Goal: Information Seeking & Learning: Compare options

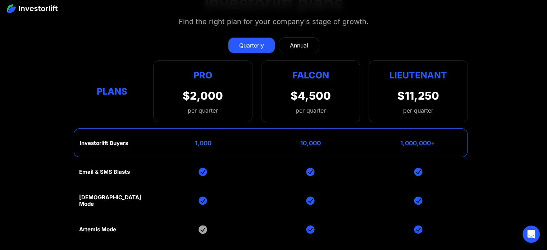
scroll to position [2869, 0]
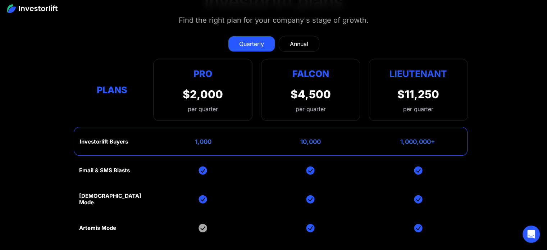
click at [283, 36] on link "Annual" at bounding box center [299, 44] width 41 height 16
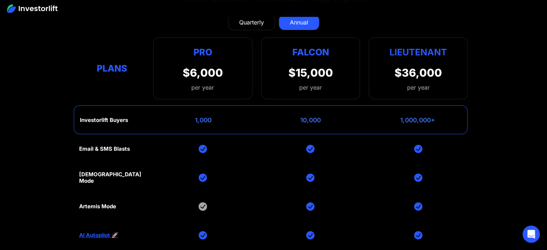
scroll to position [2890, 0]
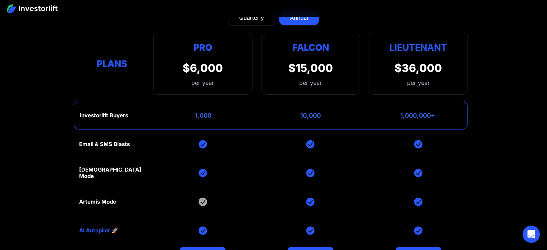
click at [220, 101] on div "Investorlift Buyers 1,000 10,000 1,000,000+" at bounding box center [271, 115] width 394 height 29
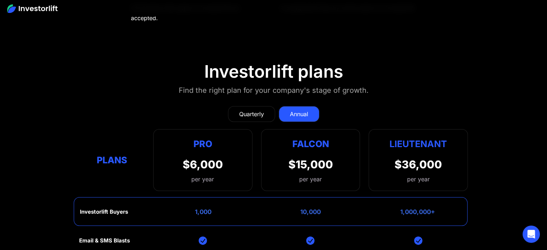
scroll to position [2773, 0]
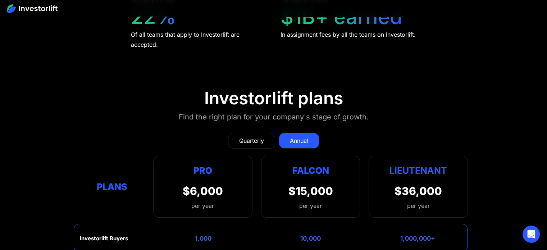
click at [240, 136] on div "Quarterly" at bounding box center [251, 140] width 25 height 9
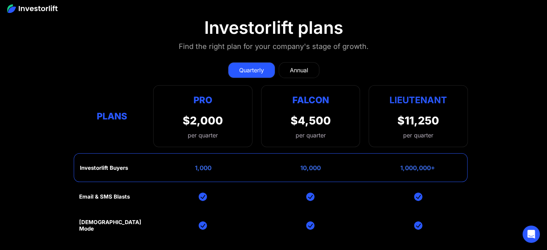
scroll to position [2842, 0]
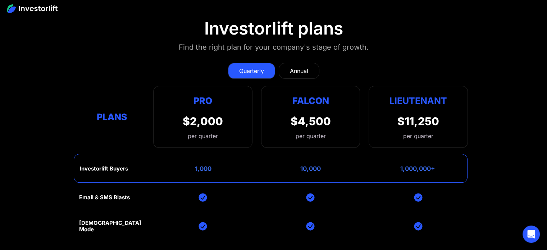
click at [302, 66] on div "Annual" at bounding box center [299, 70] width 18 height 9
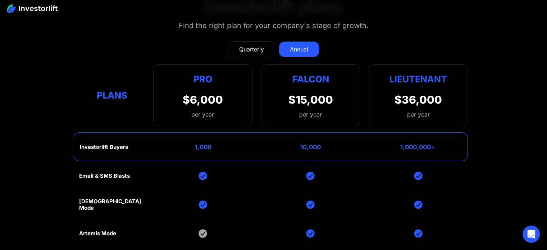
scroll to position [2865, 0]
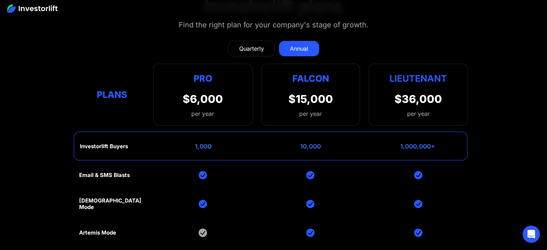
click at [109, 88] on div "Plans" at bounding box center [111, 95] width 65 height 14
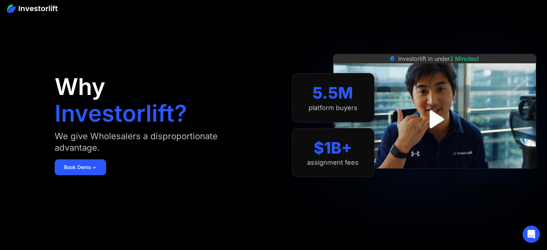
scroll to position [0, 0]
